Goal: Find specific page/section: Find specific page/section

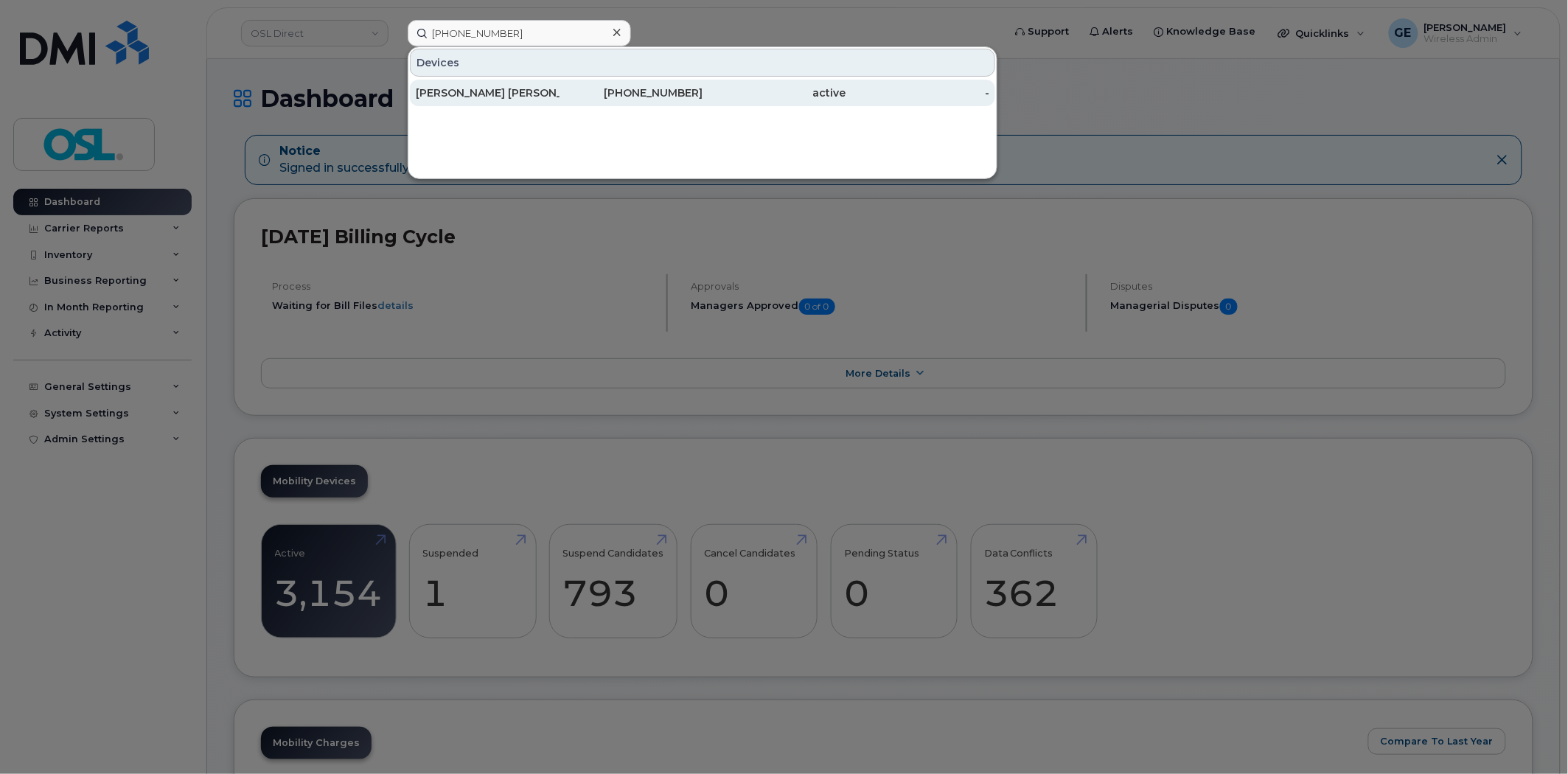
type input "[PHONE_NUMBER]"
click at [529, 89] on div "[PERSON_NAME] [PERSON_NAME]" at bounding box center [487, 93] width 144 height 14
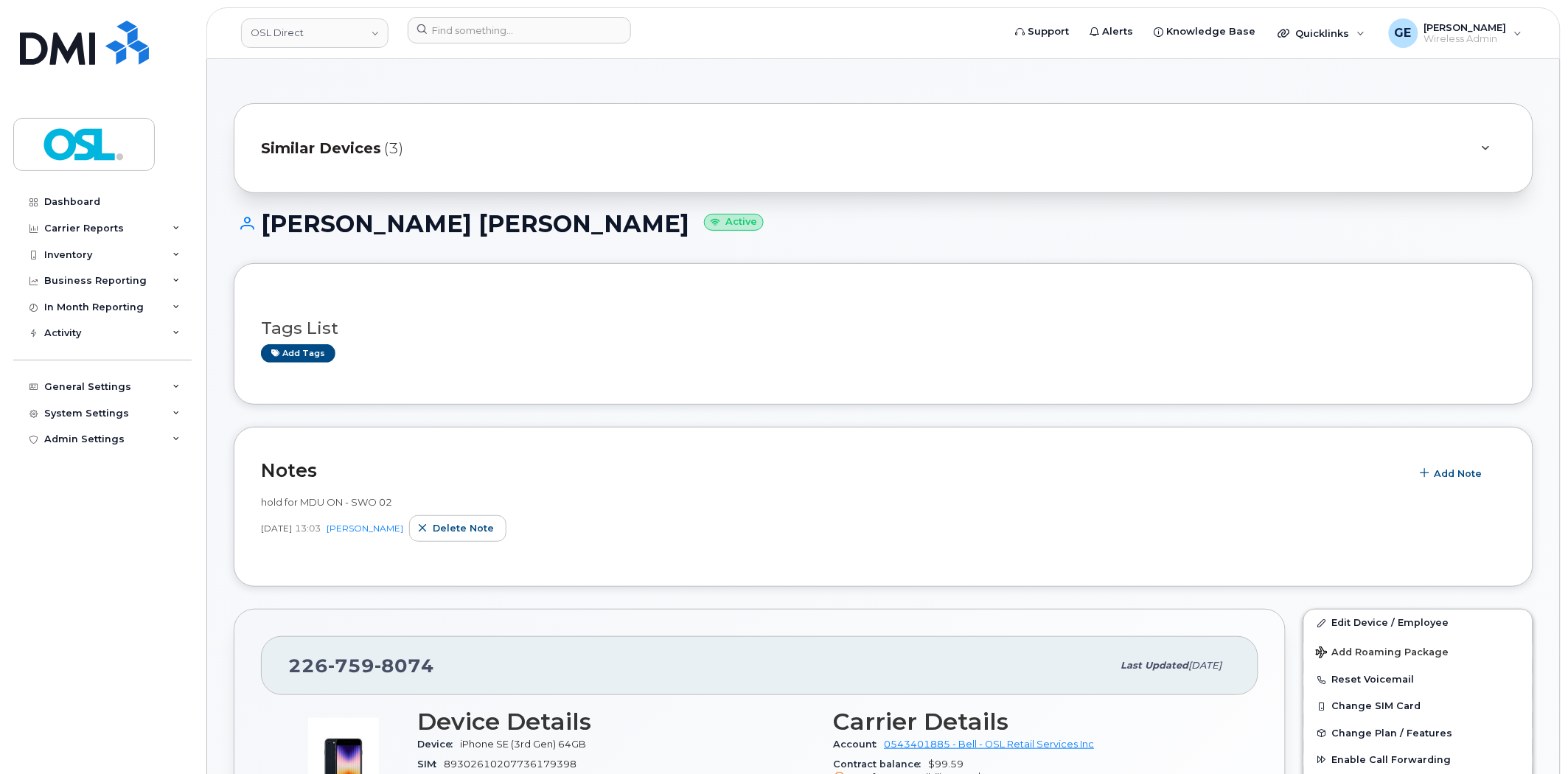
click at [505, 149] on div "Similar Devices (3)" at bounding box center [863, 147] width 1203 height 36
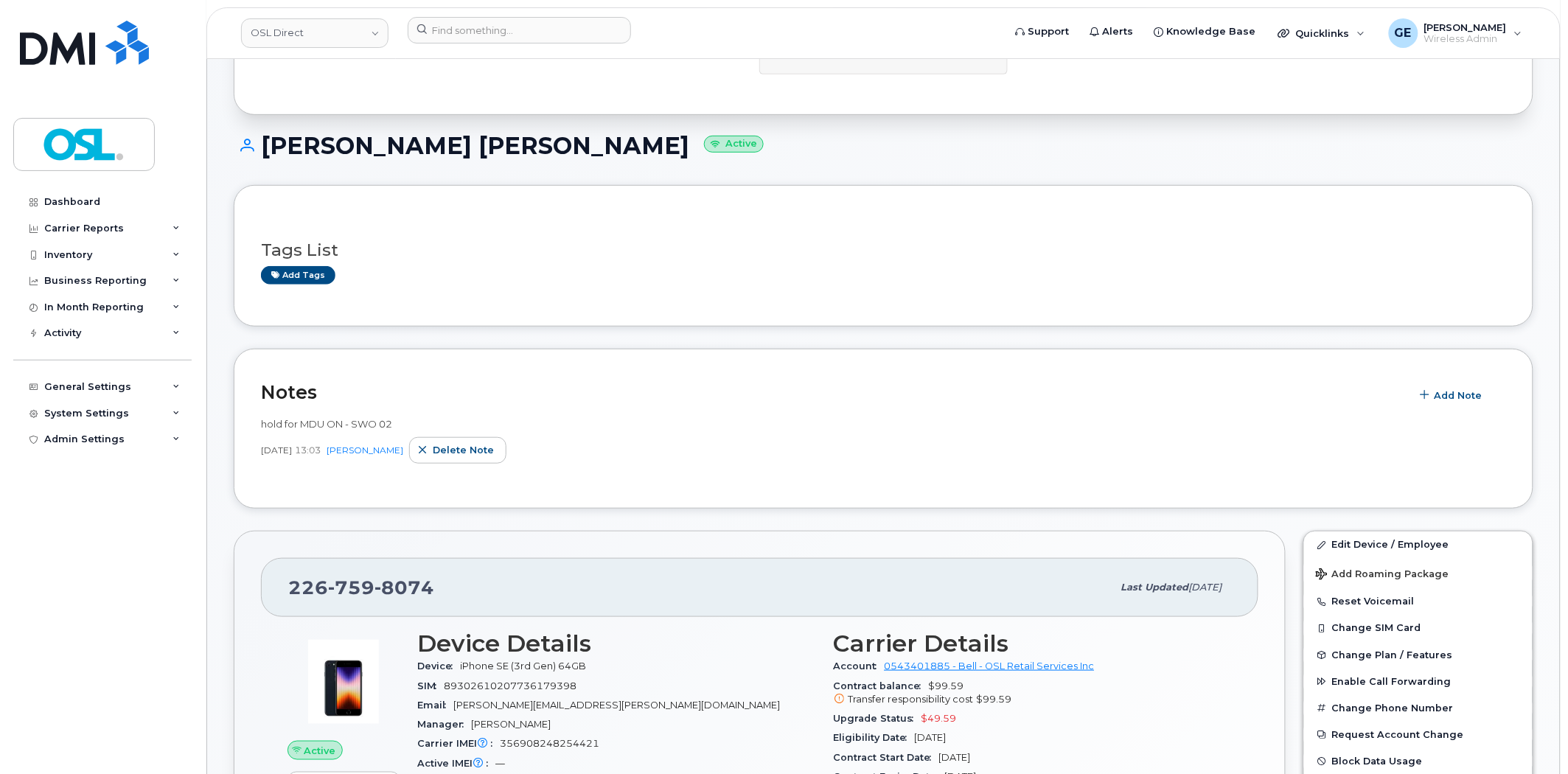
scroll to position [82, 0]
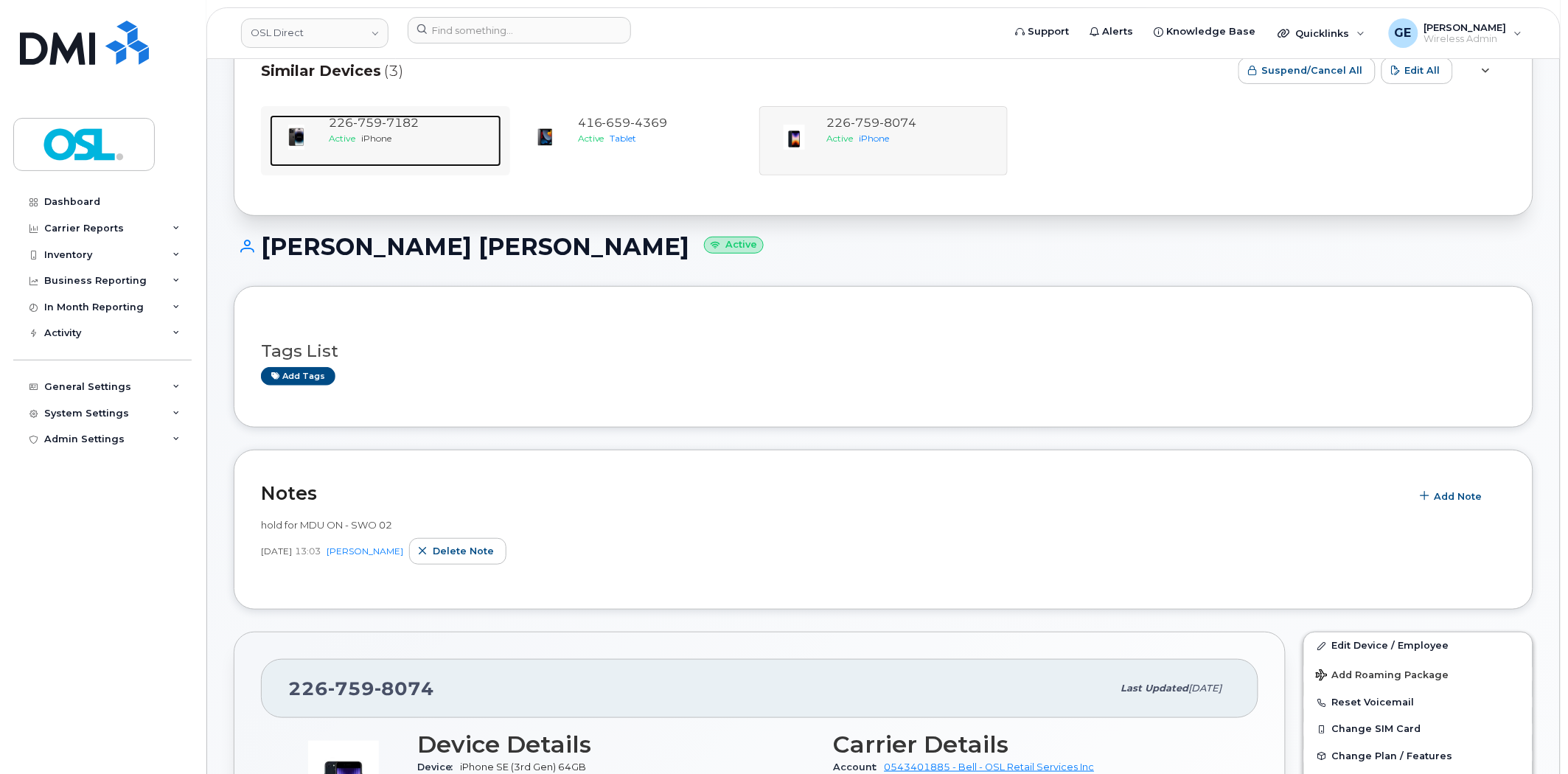
click at [409, 123] on span "7182" at bounding box center [400, 122] width 37 height 14
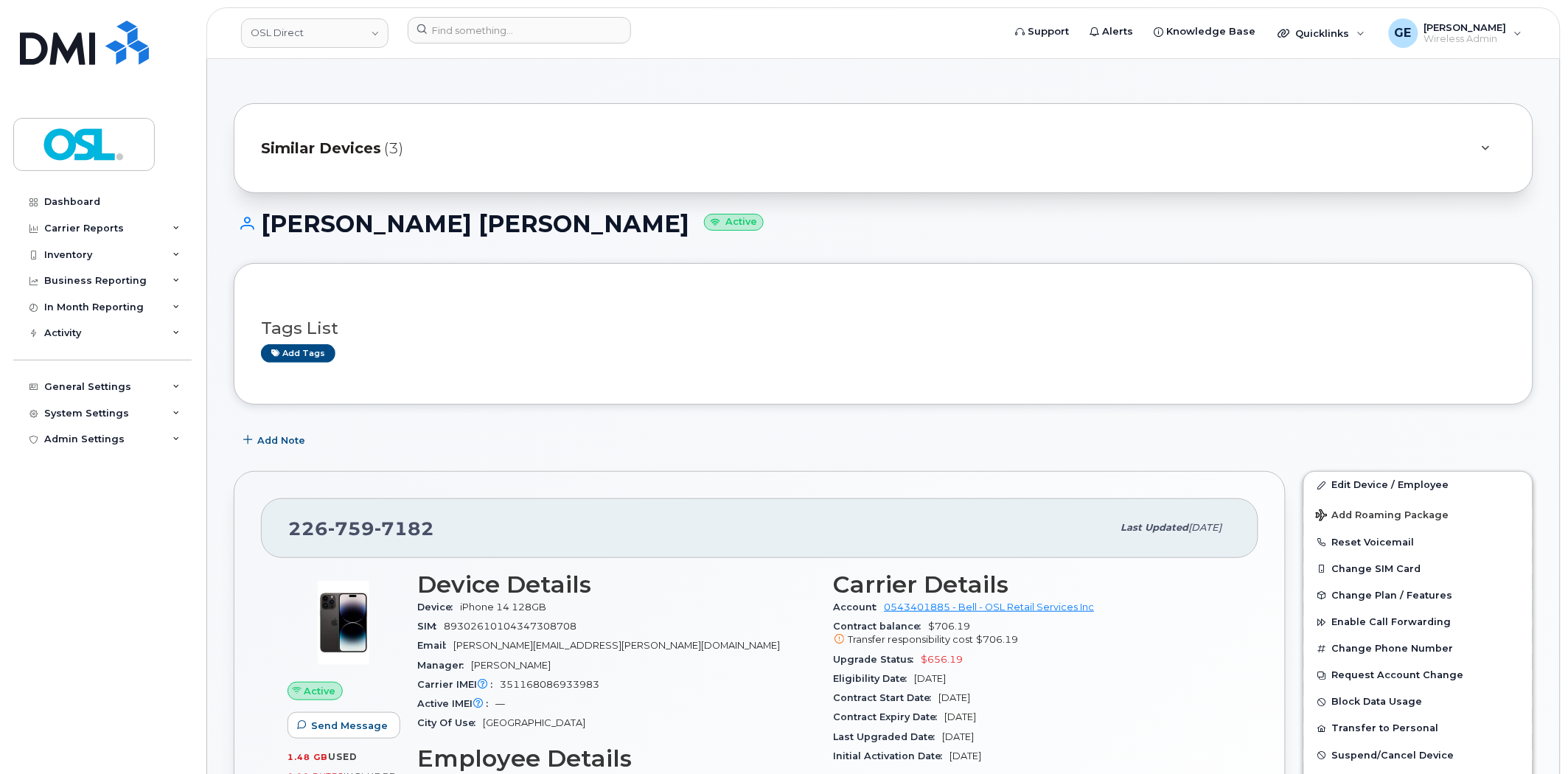
drag, startPoint x: 474, startPoint y: 139, endPoint x: 473, endPoint y: 146, distance: 7.1
click at [474, 140] on div "Similar Devices (3)" at bounding box center [863, 147] width 1203 height 36
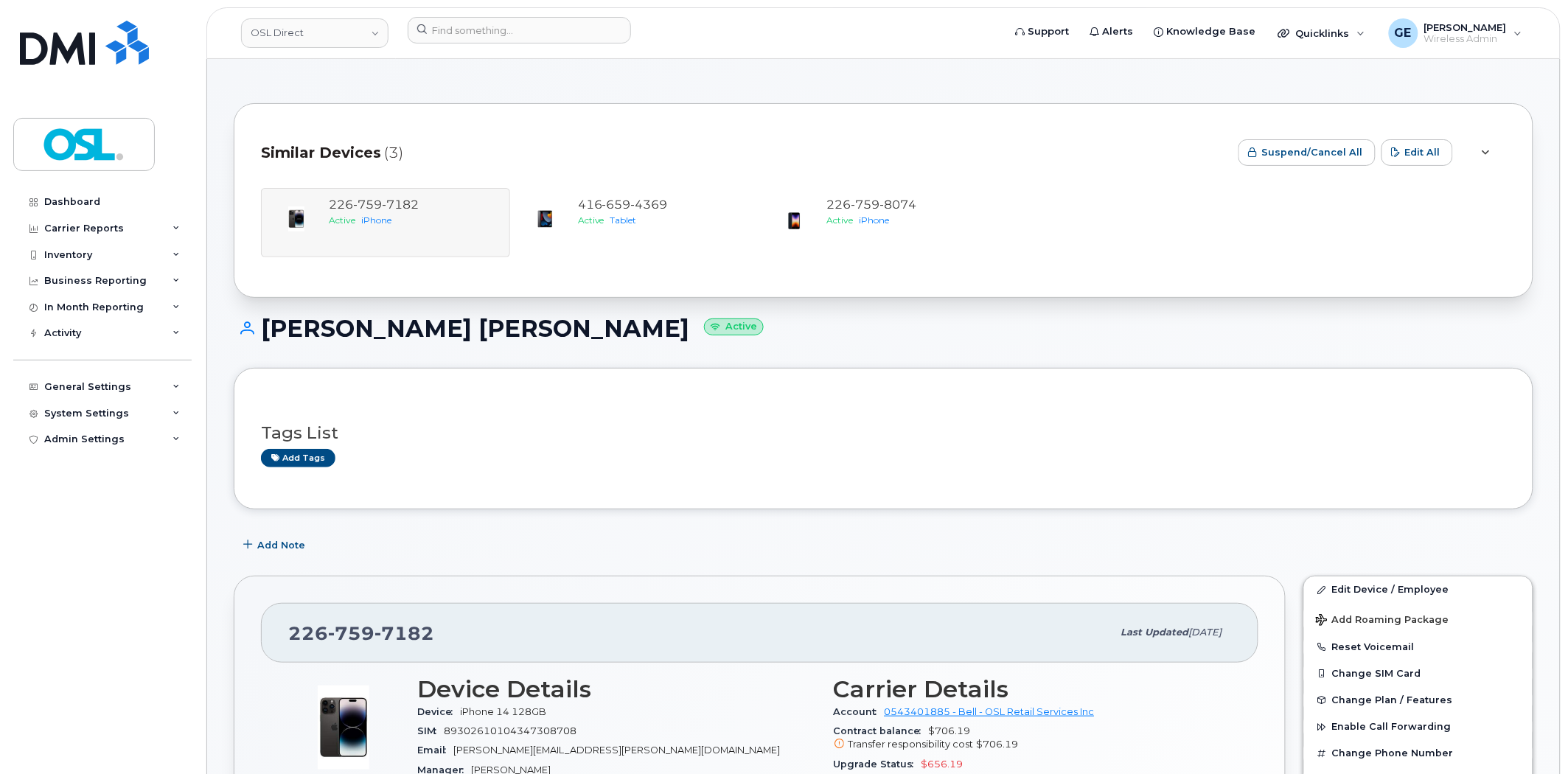
click at [636, 336] on h1 "Mohammed Saad Ahmed Shethwala Active" at bounding box center [883, 328] width 1300 height 26
copy h1 "Shethwala"
